Goal: Task Accomplishment & Management: Use online tool/utility

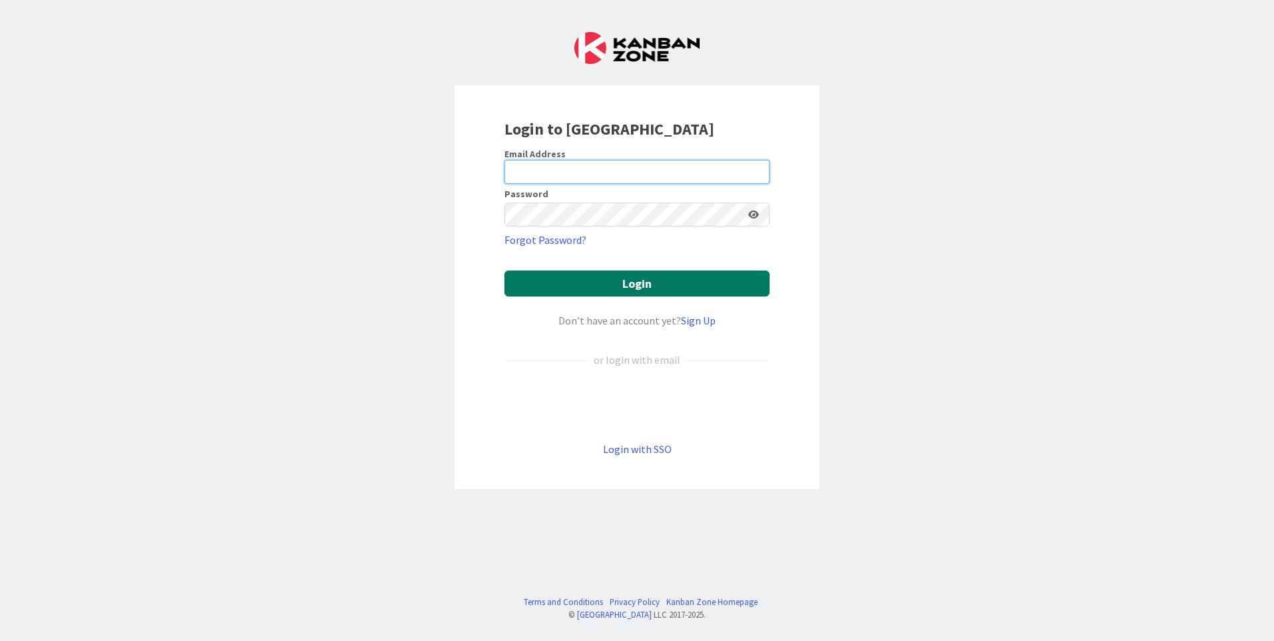
type input "[EMAIL_ADDRESS][DOMAIN_NAME]"
click at [676, 282] on button "Login" at bounding box center [636, 284] width 265 height 26
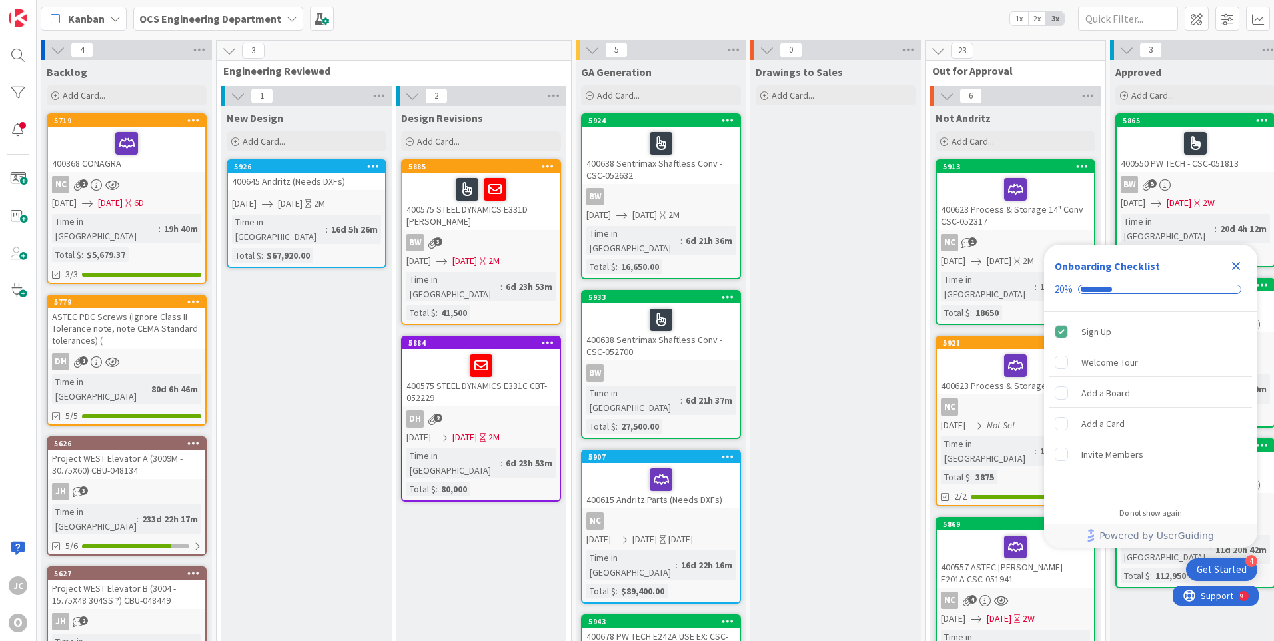
click at [1234, 266] on icon "Close Checklist" at bounding box center [1236, 266] width 16 height 16
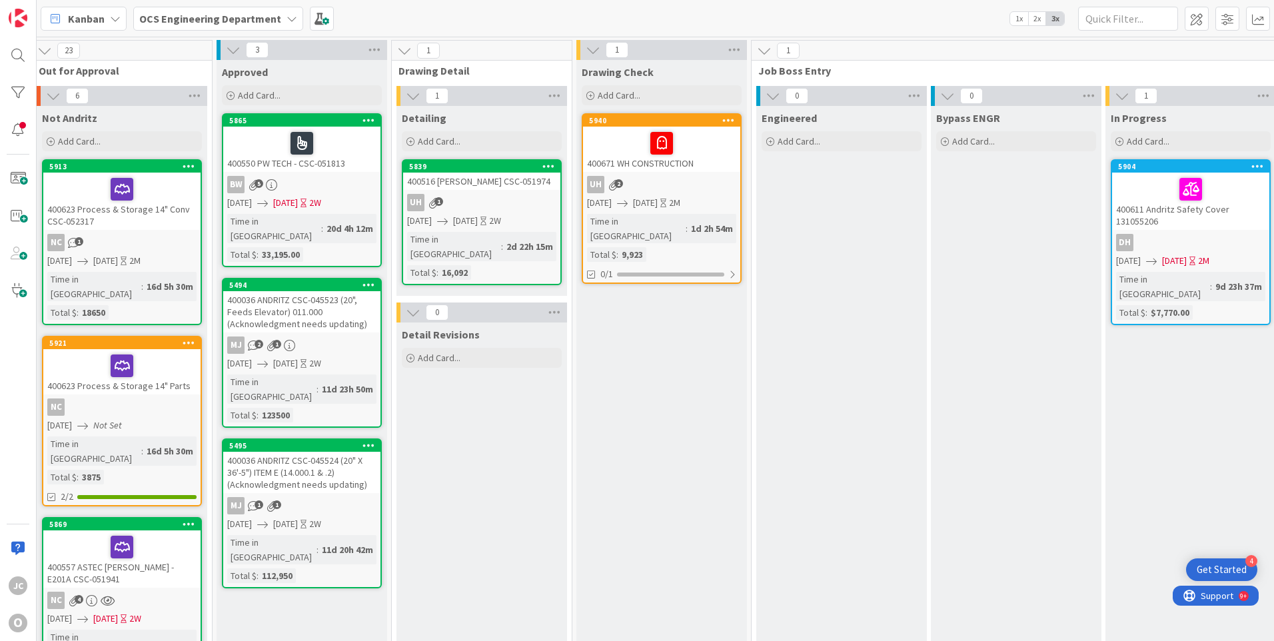
scroll to position [0, 891]
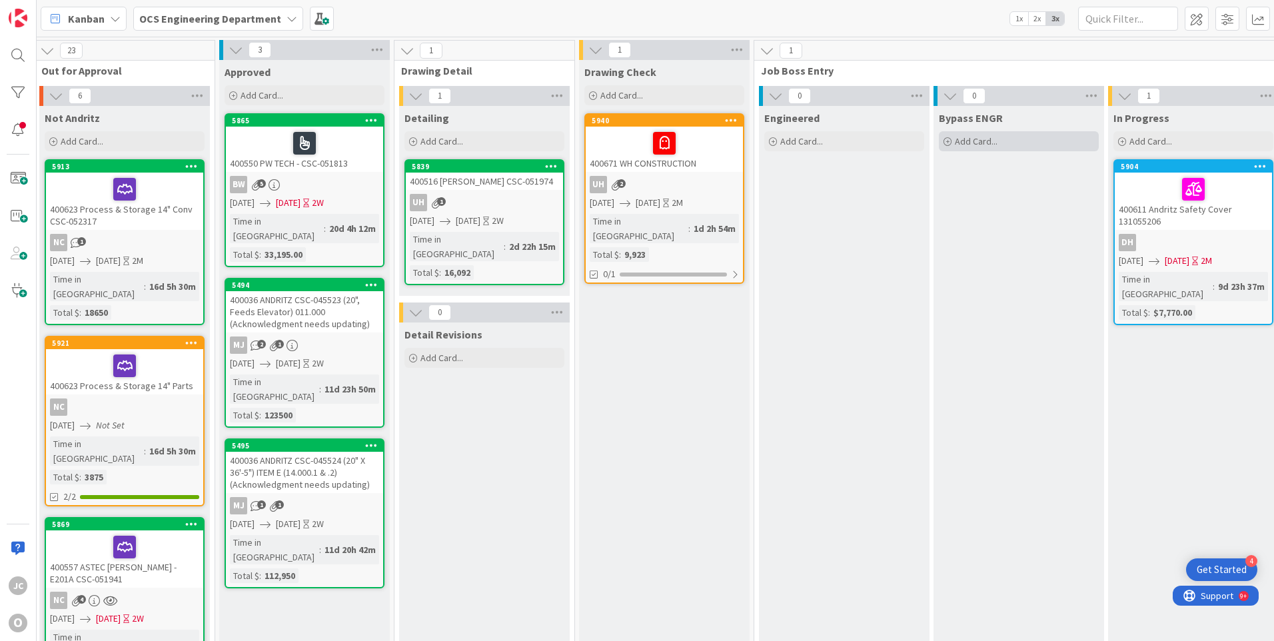
click at [948, 141] on icon at bounding box center [948, 142] width 8 height 8
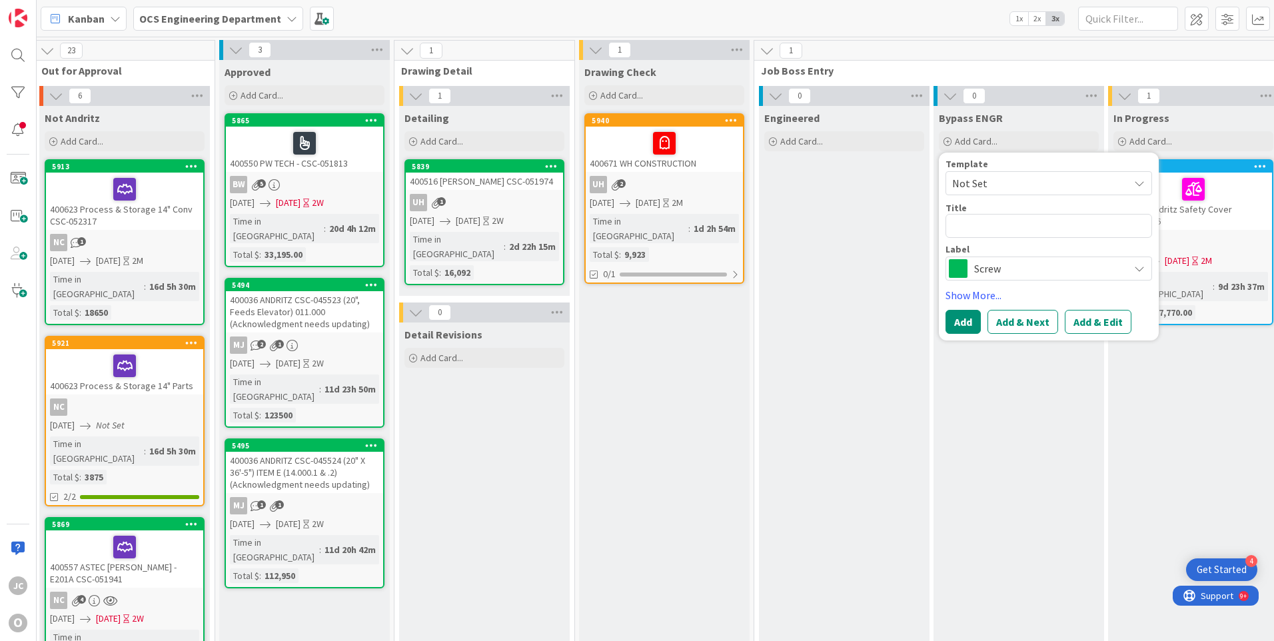
type textarea "x"
type textarea "4"
type textarea "x"
type textarea "40"
type textarea "x"
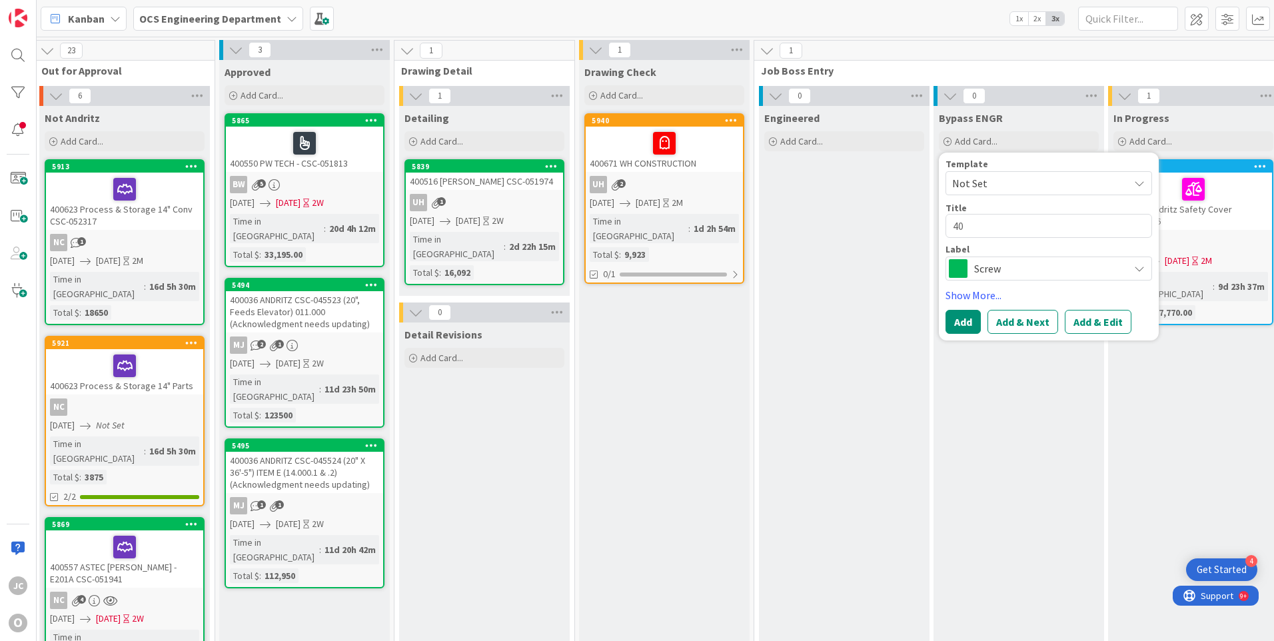
type textarea "400"
type textarea "x"
type textarea "4006"
type textarea "x"
type textarea "40067"
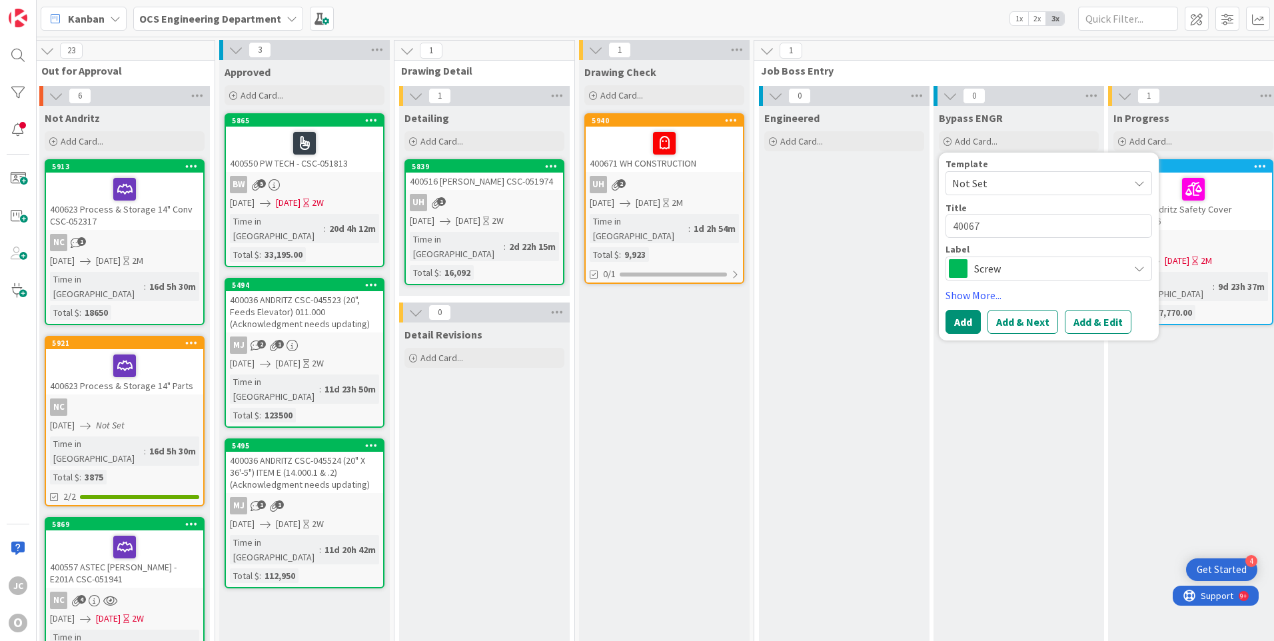
type textarea "x"
type textarea "400679"
type textarea "x"
type textarea "400679"
type textarea "x"
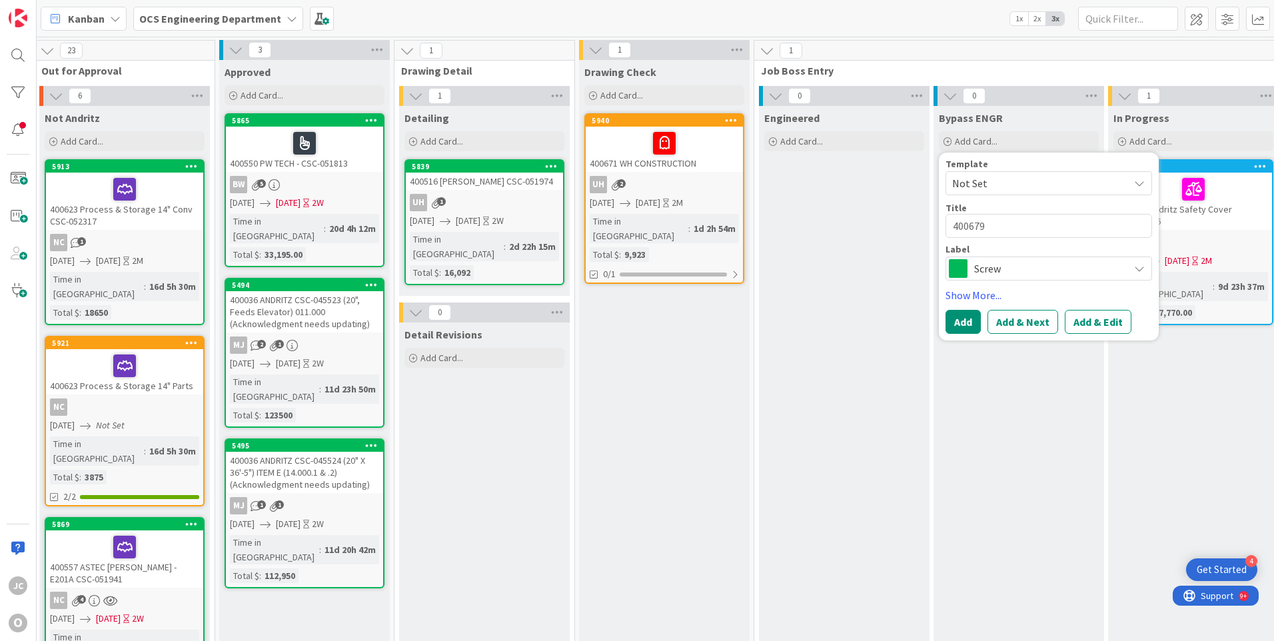
type textarea "400679 A"
type textarea "x"
type textarea "400679 AS"
type textarea "x"
type textarea "400679 AST"
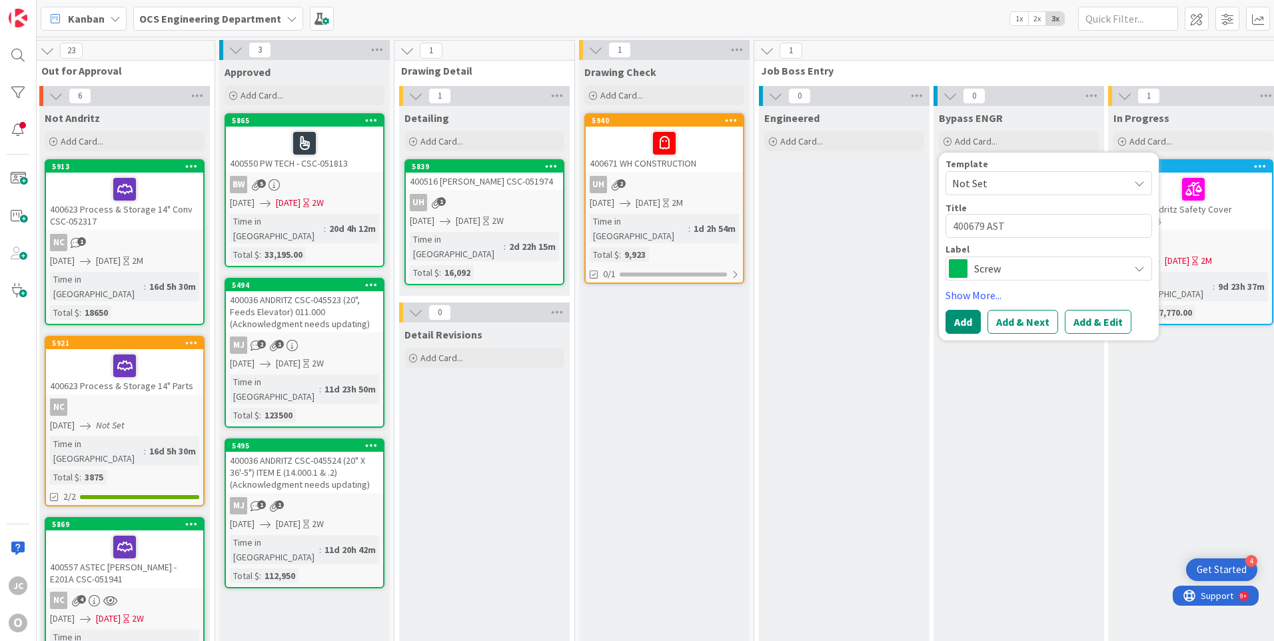
type textarea "x"
type textarea "400679 ASTE"
type textarea "x"
type textarea "400679 ASTEC"
type textarea "x"
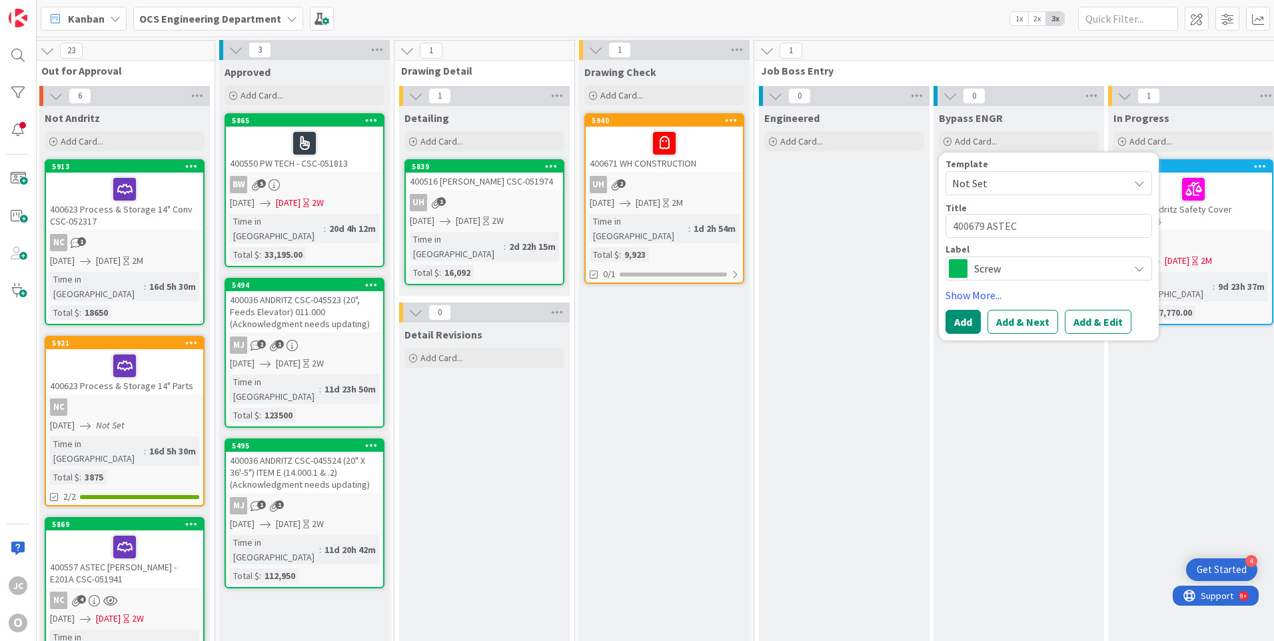
type textarea "400679 ASTEC"
type textarea "x"
type textarea "400679 ASTEC B"
type textarea "x"
type textarea "400679 ASTEC BL"
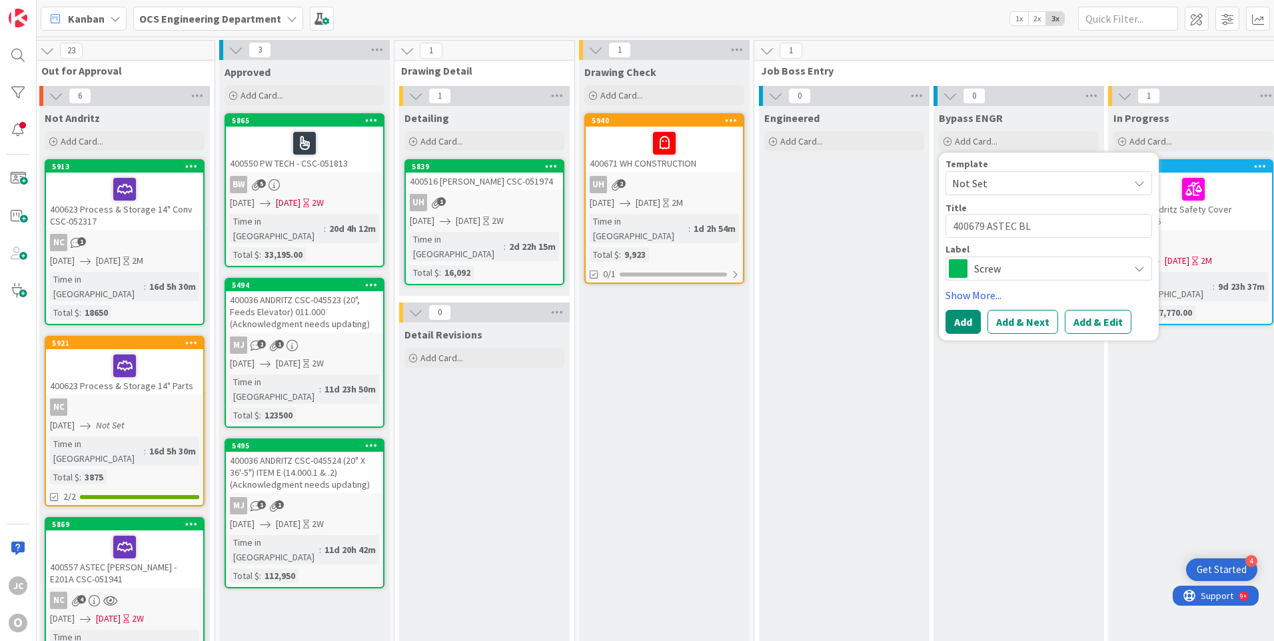
type textarea "x"
type textarea "400679 ASTEC BLA"
type textarea "x"
type textarea "400679 ASTEC BLAI"
type textarea "x"
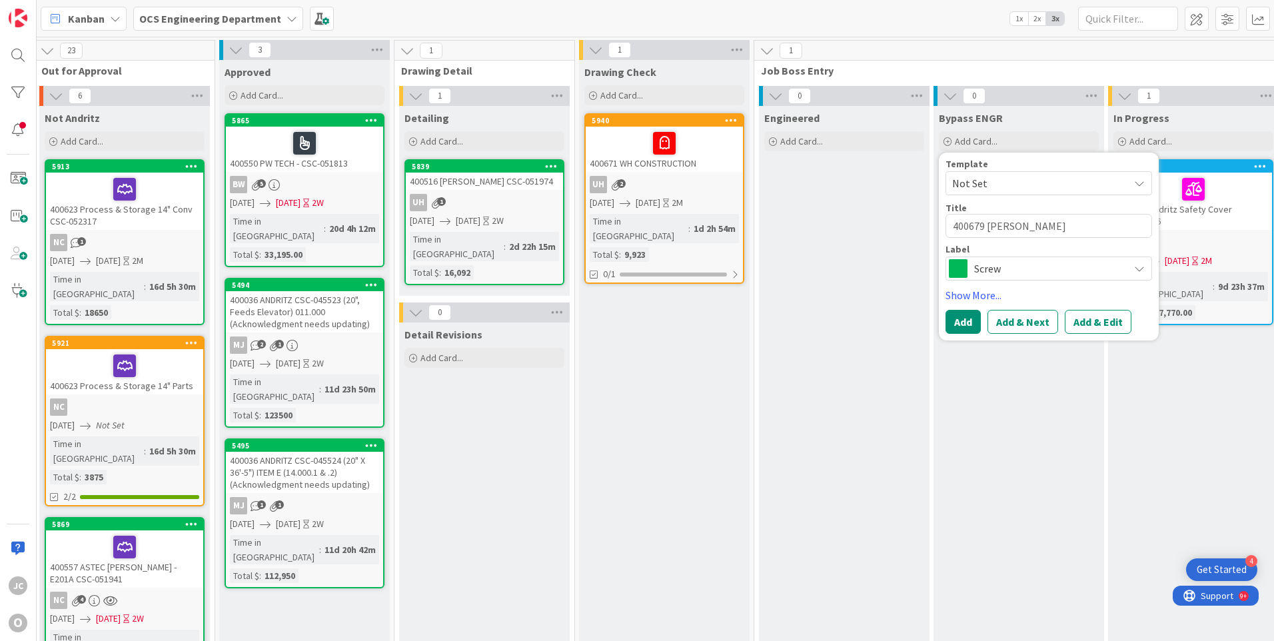
type textarea "400679 [PERSON_NAME]"
click at [1016, 269] on span "Screw" at bounding box center [1048, 268] width 148 height 19
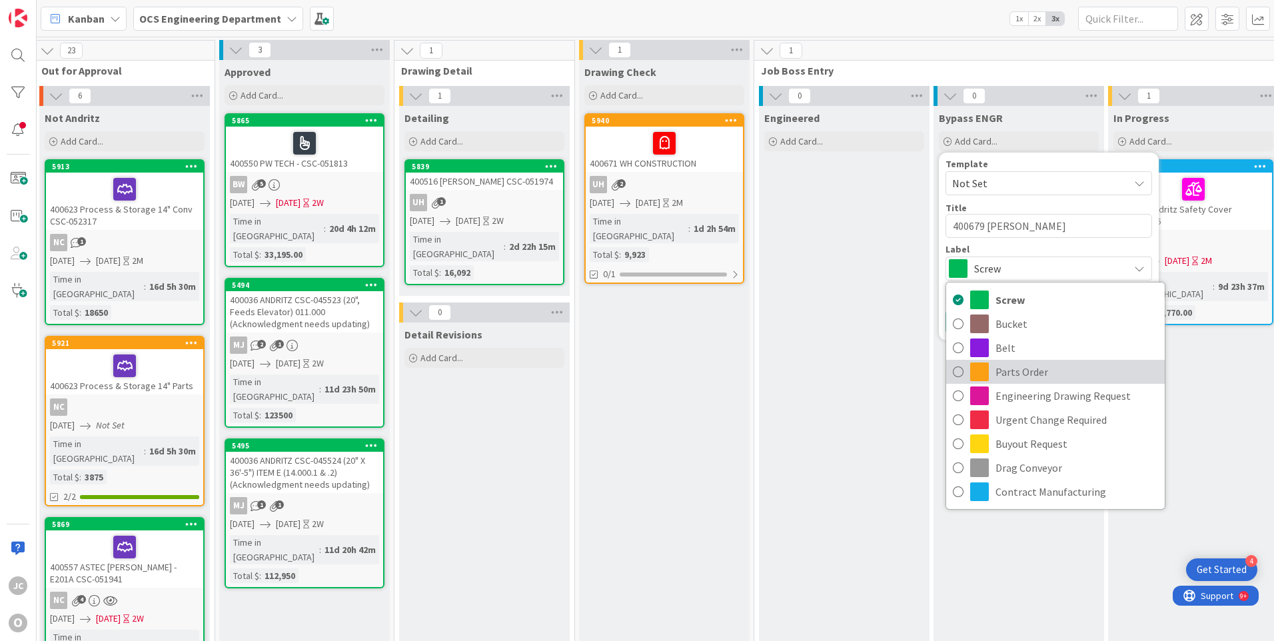
click at [1012, 367] on span "Parts Order" at bounding box center [1077, 372] width 163 height 20
type textarea "x"
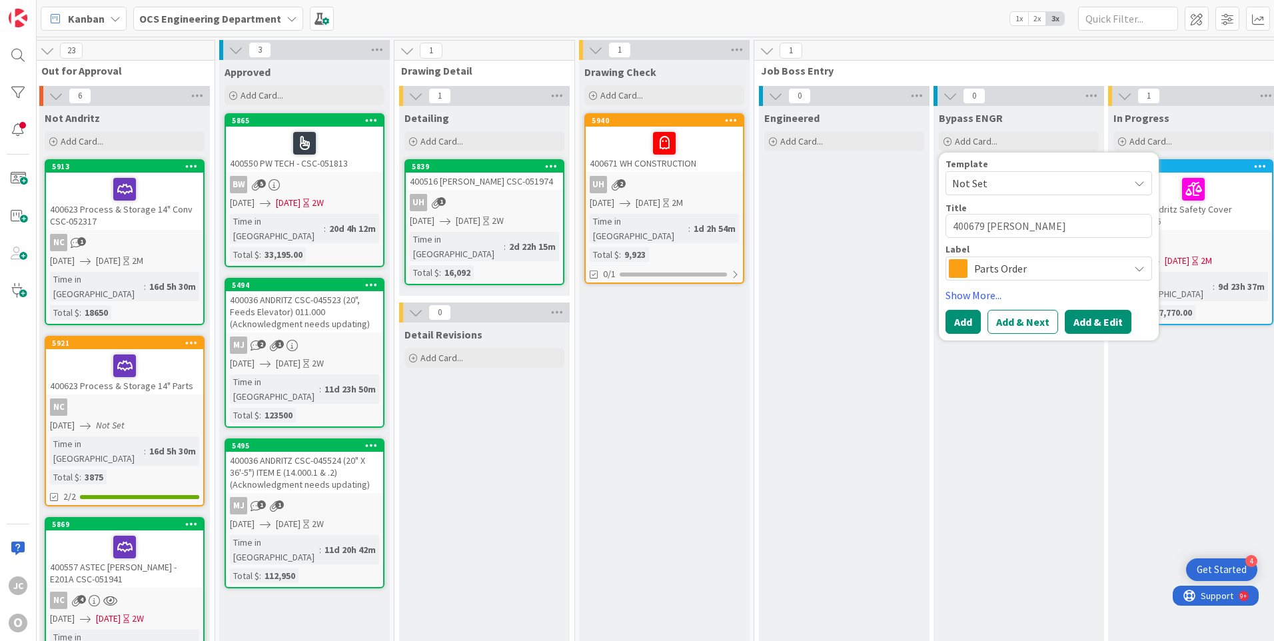
click at [1088, 318] on button "Add & Edit" at bounding box center [1098, 322] width 67 height 24
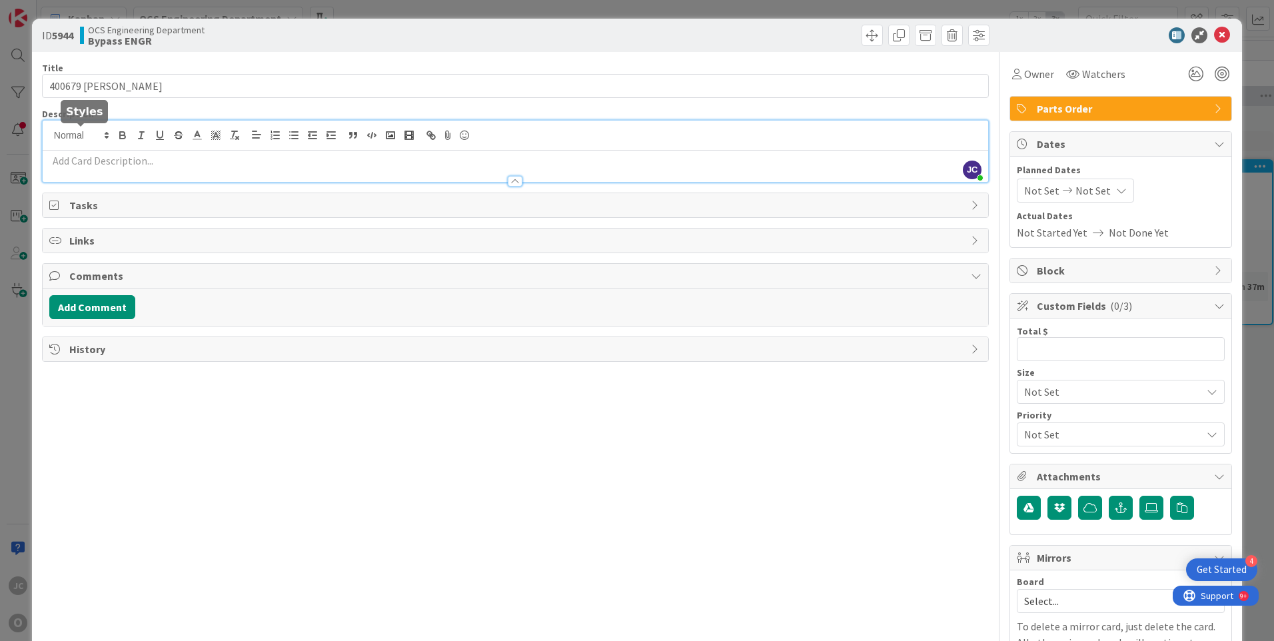
click at [96, 135] on div "[PERSON_NAME] just joined" at bounding box center [516, 151] width 946 height 61
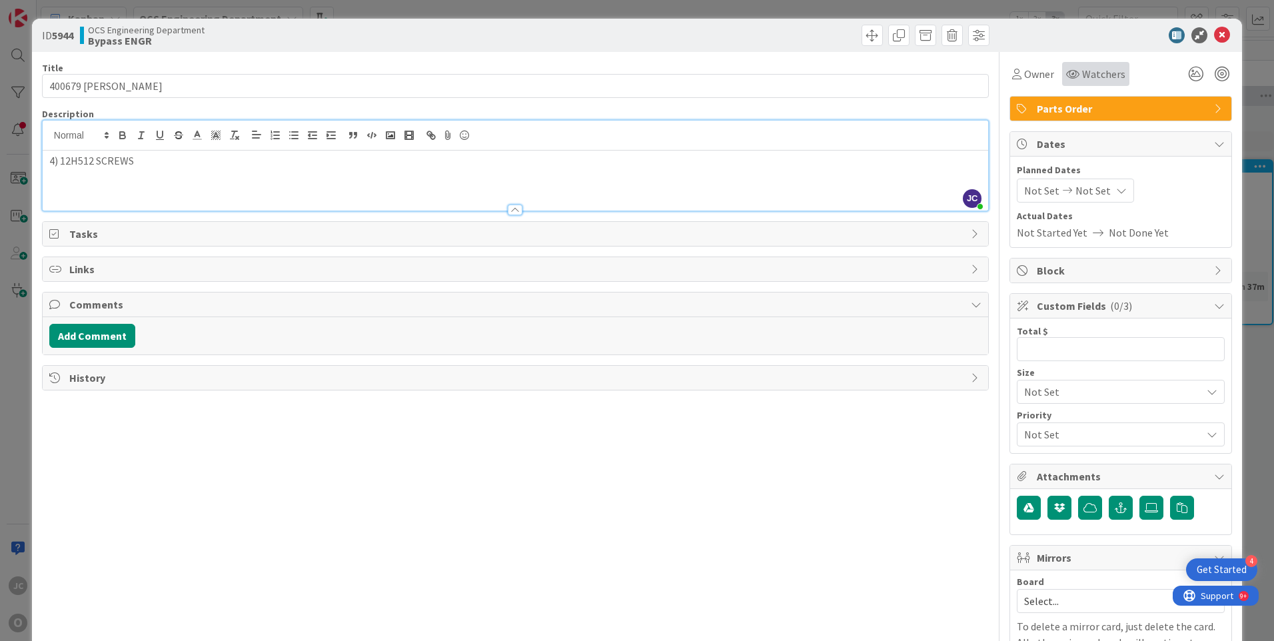
click at [1086, 75] on span "Watchers" at bounding box center [1103, 74] width 43 height 16
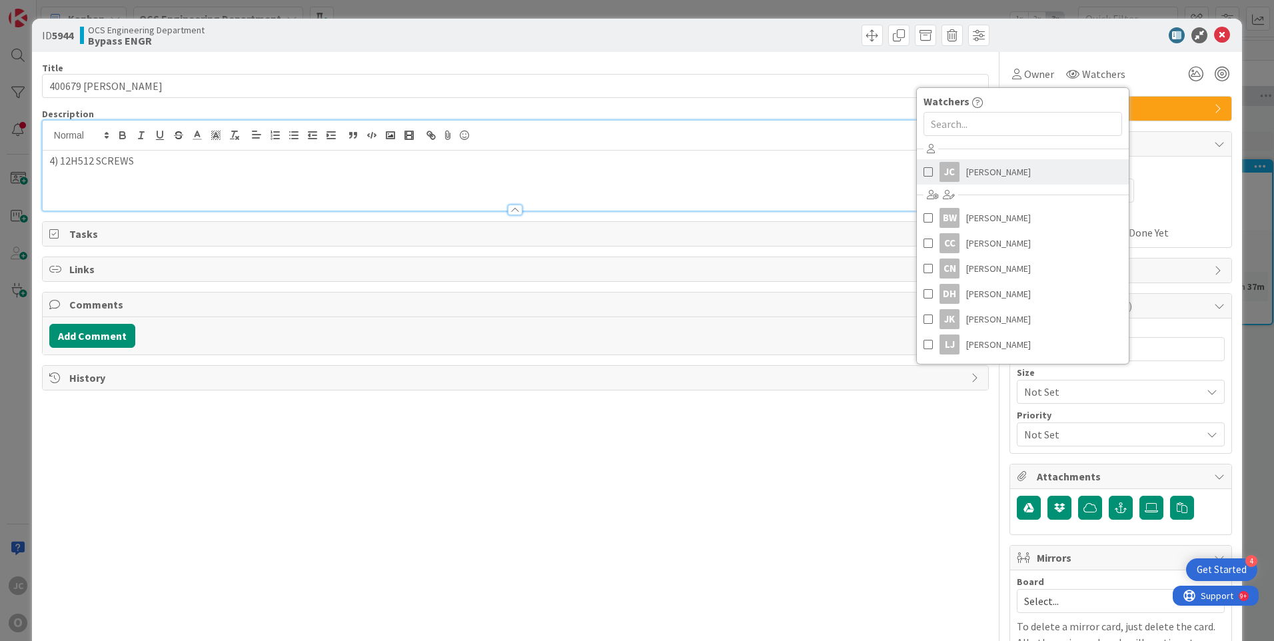
click at [983, 169] on span "[PERSON_NAME]" at bounding box center [998, 172] width 65 height 20
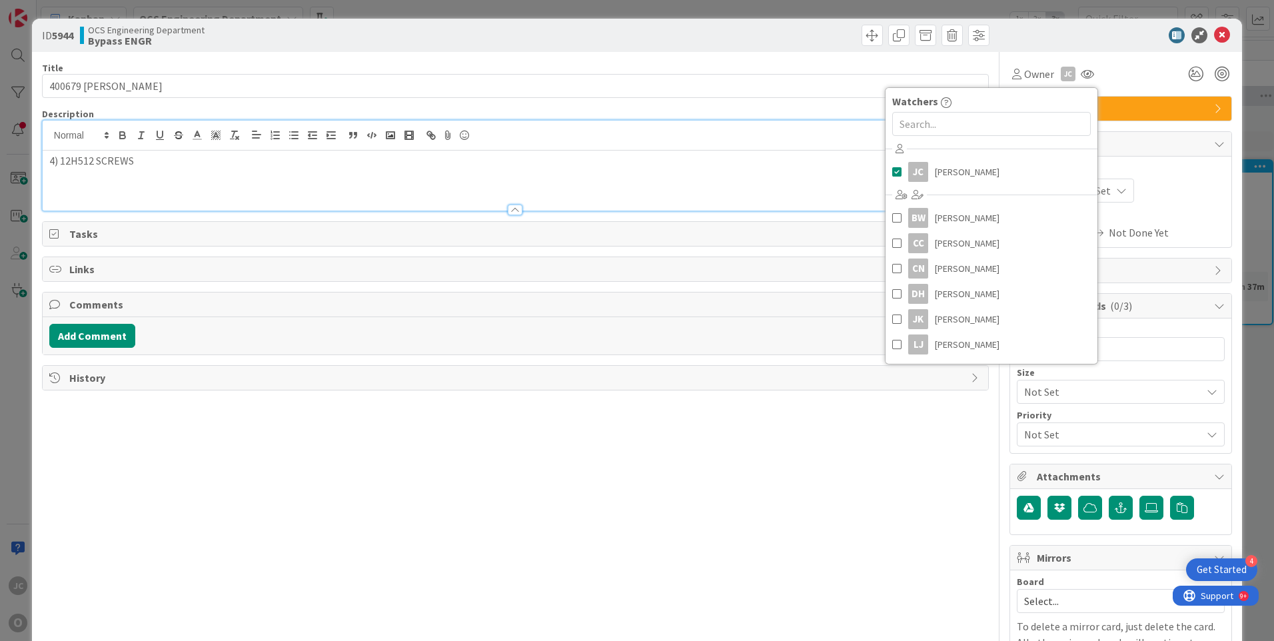
click at [1174, 196] on div "Not Set Not Set" at bounding box center [1121, 191] width 208 height 24
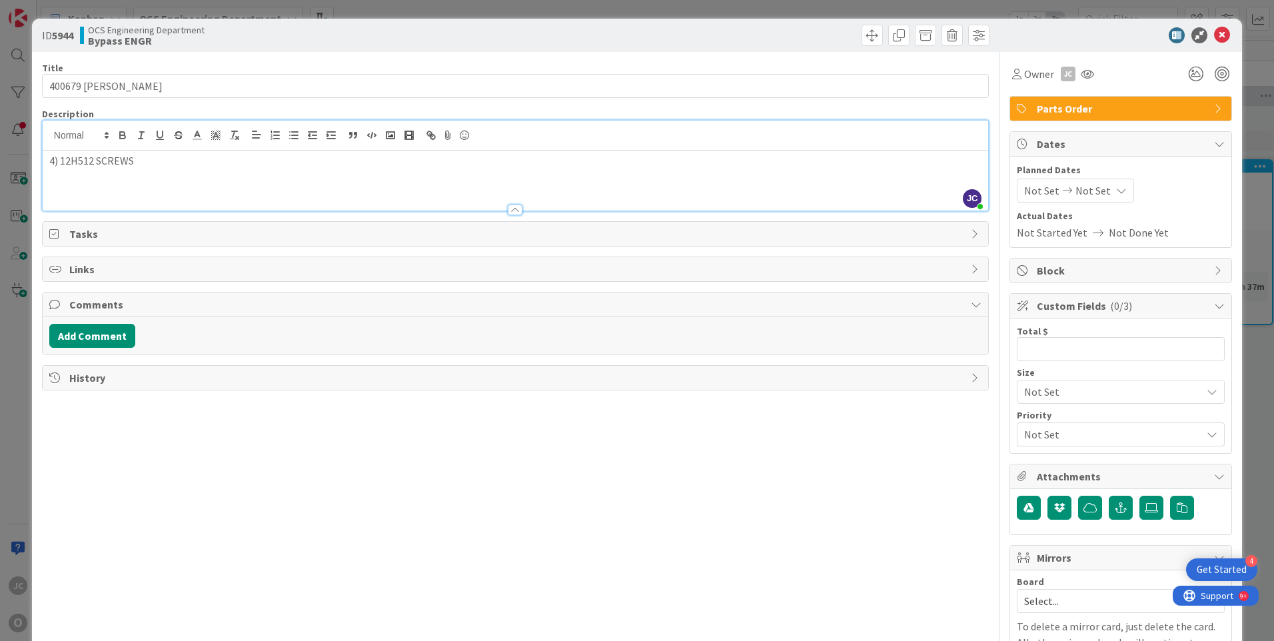
click at [1041, 191] on span "Not Set" at bounding box center [1041, 191] width 35 height 16
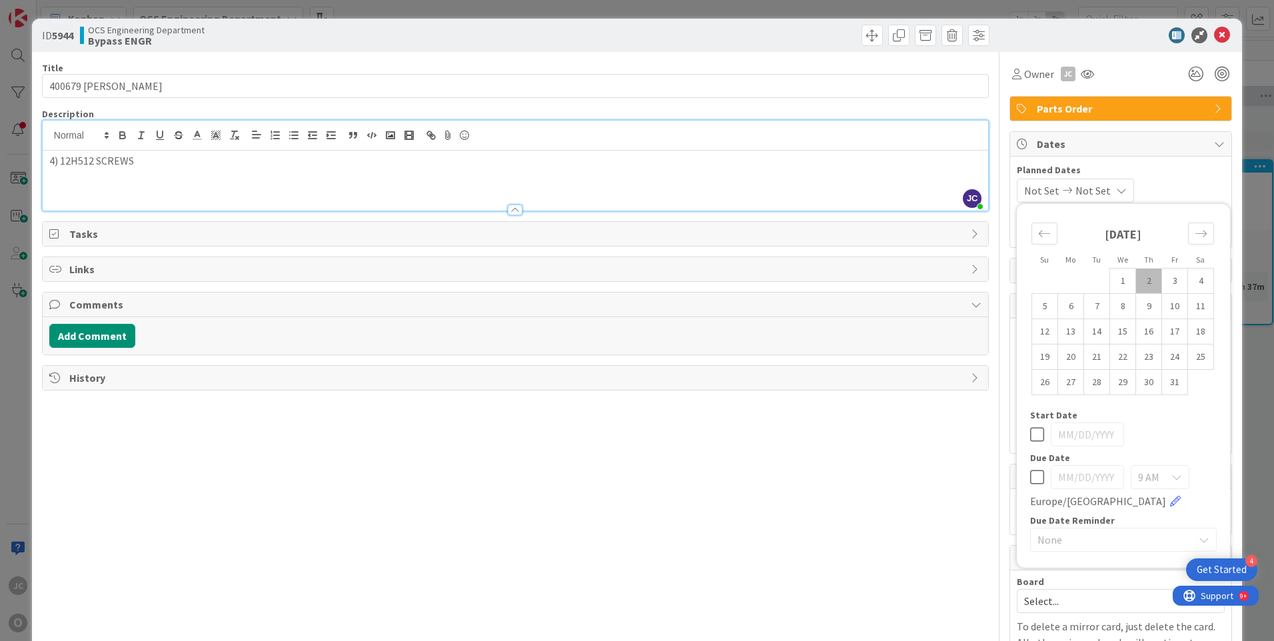
click at [1136, 279] on td "2" at bounding box center [1149, 281] width 26 height 25
type input "[DATE]"
click at [1108, 189] on span "Not Set" at bounding box center [1089, 191] width 35 height 16
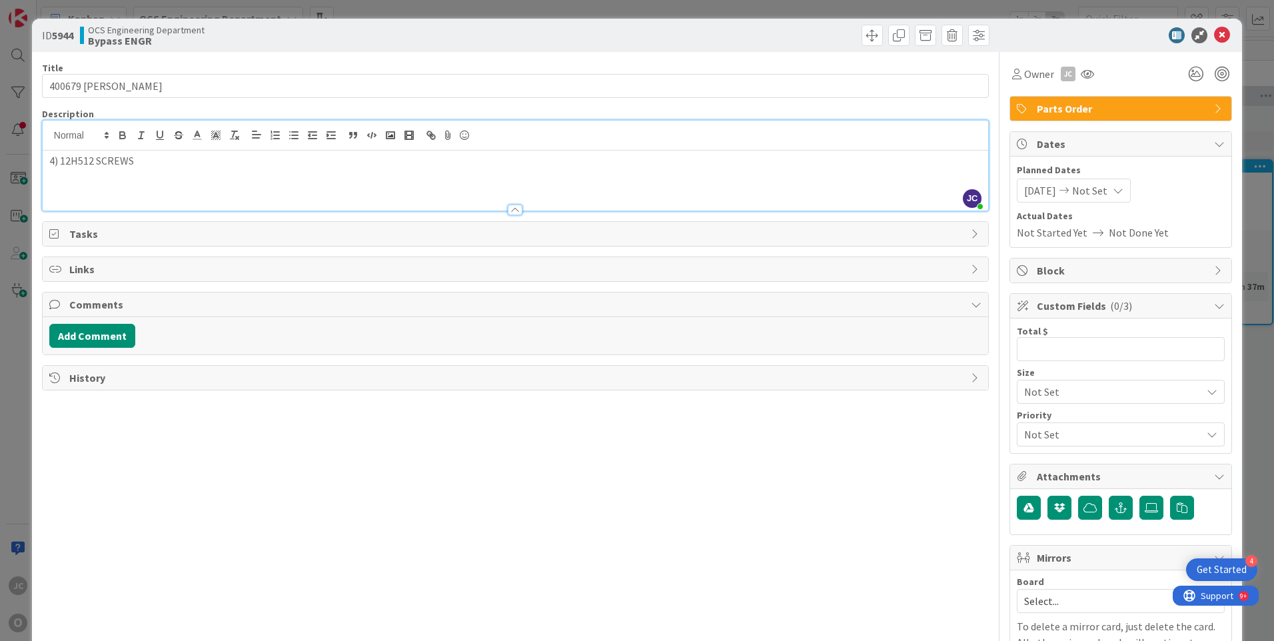
click at [1124, 191] on icon at bounding box center [1118, 190] width 11 height 11
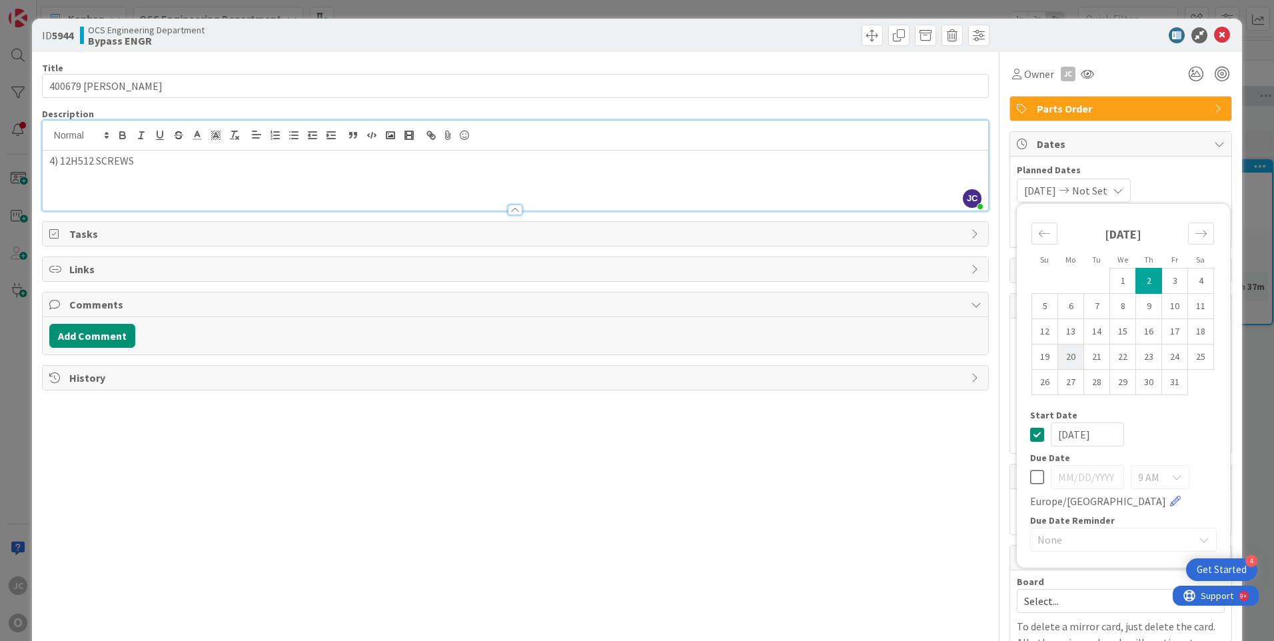
click at [1060, 354] on td "20" at bounding box center [1071, 357] width 26 height 25
type input "[DATE]"
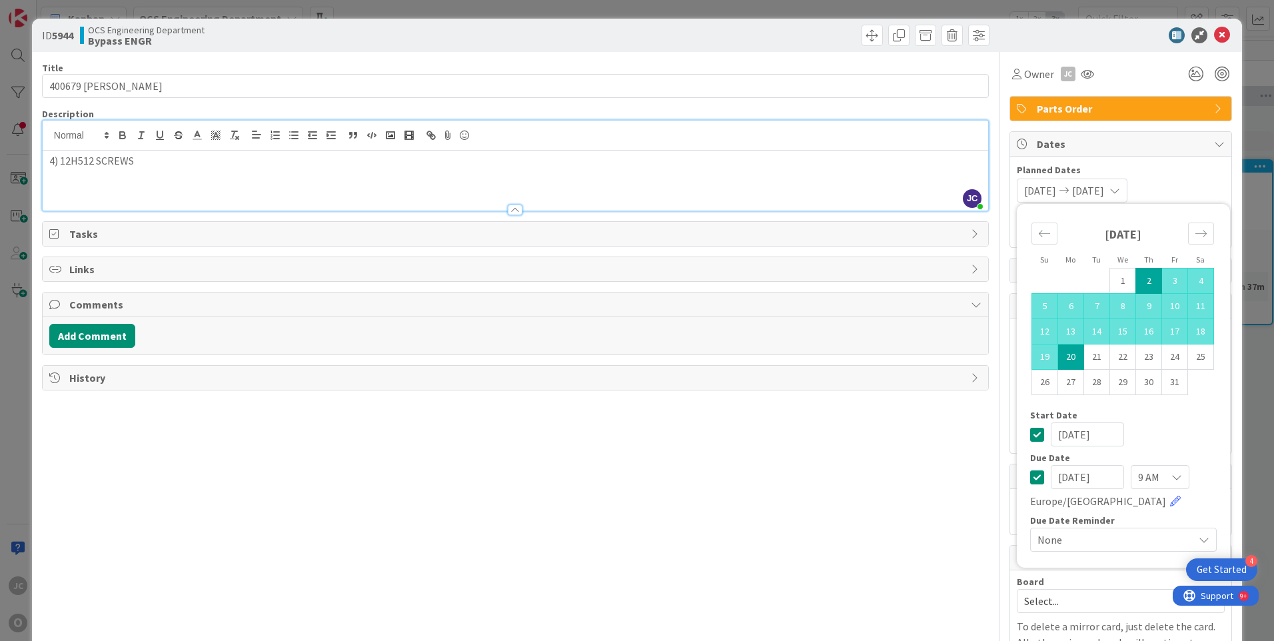
click at [941, 432] on div "Title 18 / 128 400679 ASTEC [PERSON_NAME] Description [PERSON_NAME] just joined…" at bounding box center [515, 380] width 947 height 657
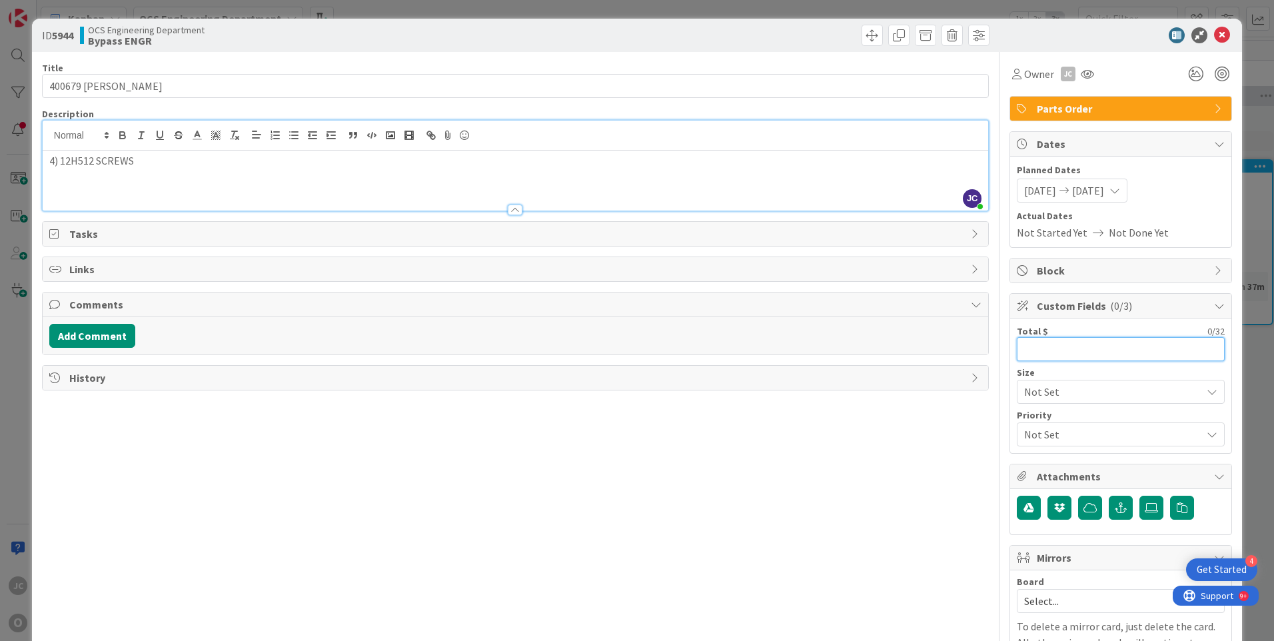
click at [1032, 354] on input "text" at bounding box center [1121, 349] width 208 height 24
type input "1,872.52"
click at [1145, 503] on icon at bounding box center [1151, 507] width 13 height 11
click at [1140, 496] on input "file" at bounding box center [1140, 496] width 0 height 0
click at [1145, 504] on icon at bounding box center [1151, 507] width 13 height 11
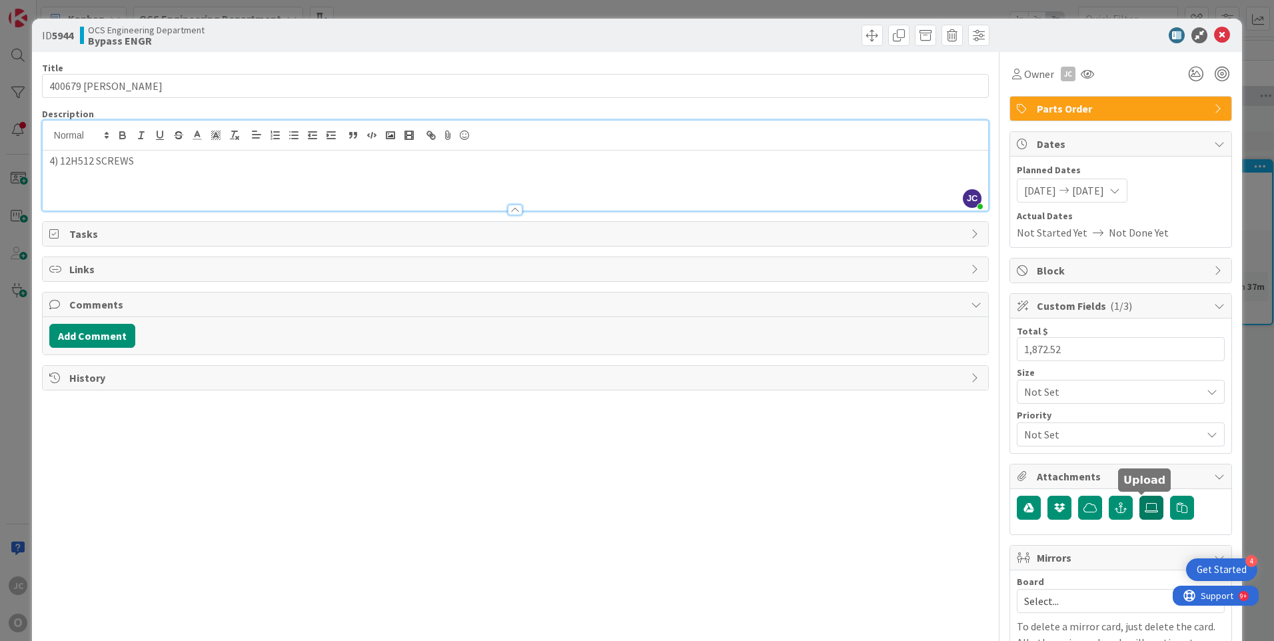
click at [1140, 496] on input "file" at bounding box center [1140, 496] width 0 height 0
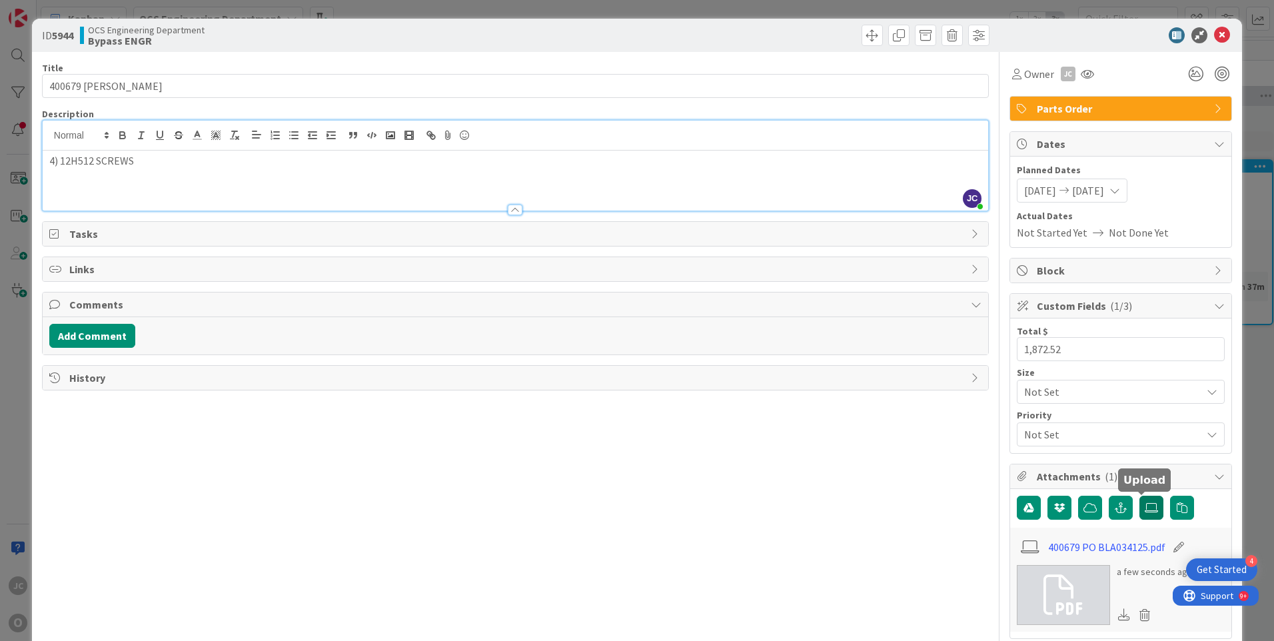
click at [1145, 508] on icon at bounding box center [1151, 507] width 13 height 11
click at [1140, 496] on input "file" at bounding box center [1140, 496] width 0 height 0
